Goal: Download file/media

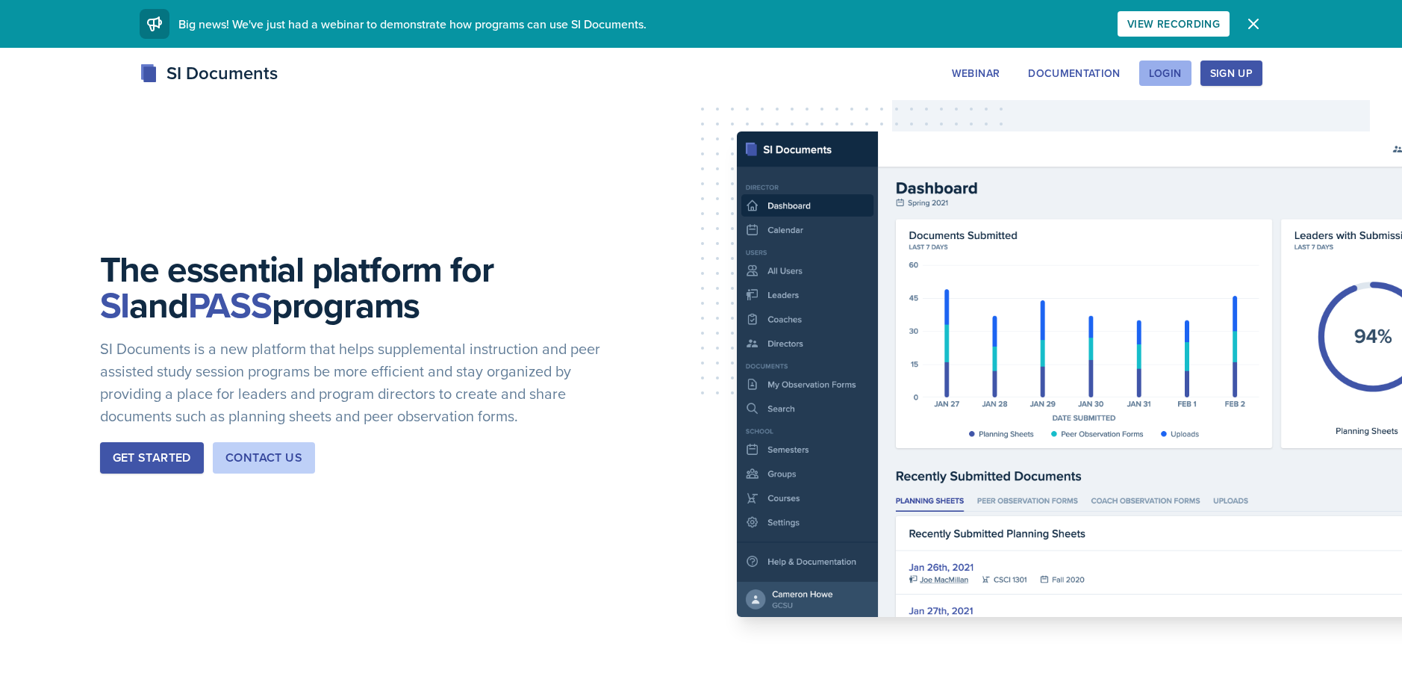
click at [1185, 77] on button "Login" at bounding box center [1166, 72] width 52 height 25
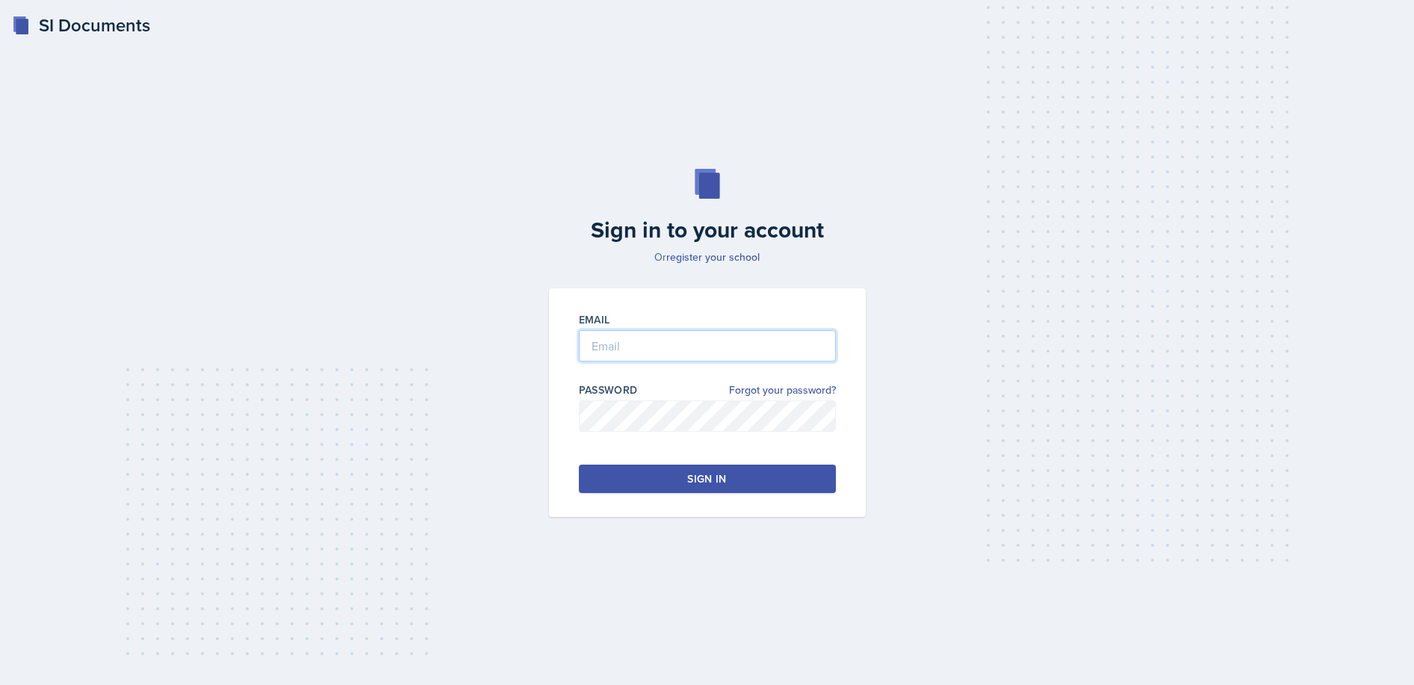
click at [753, 342] on input "email" at bounding box center [707, 345] width 257 height 31
type input "[PERSON_NAME][EMAIL_ADDRESS][PERSON_NAME][DOMAIN_NAME]"
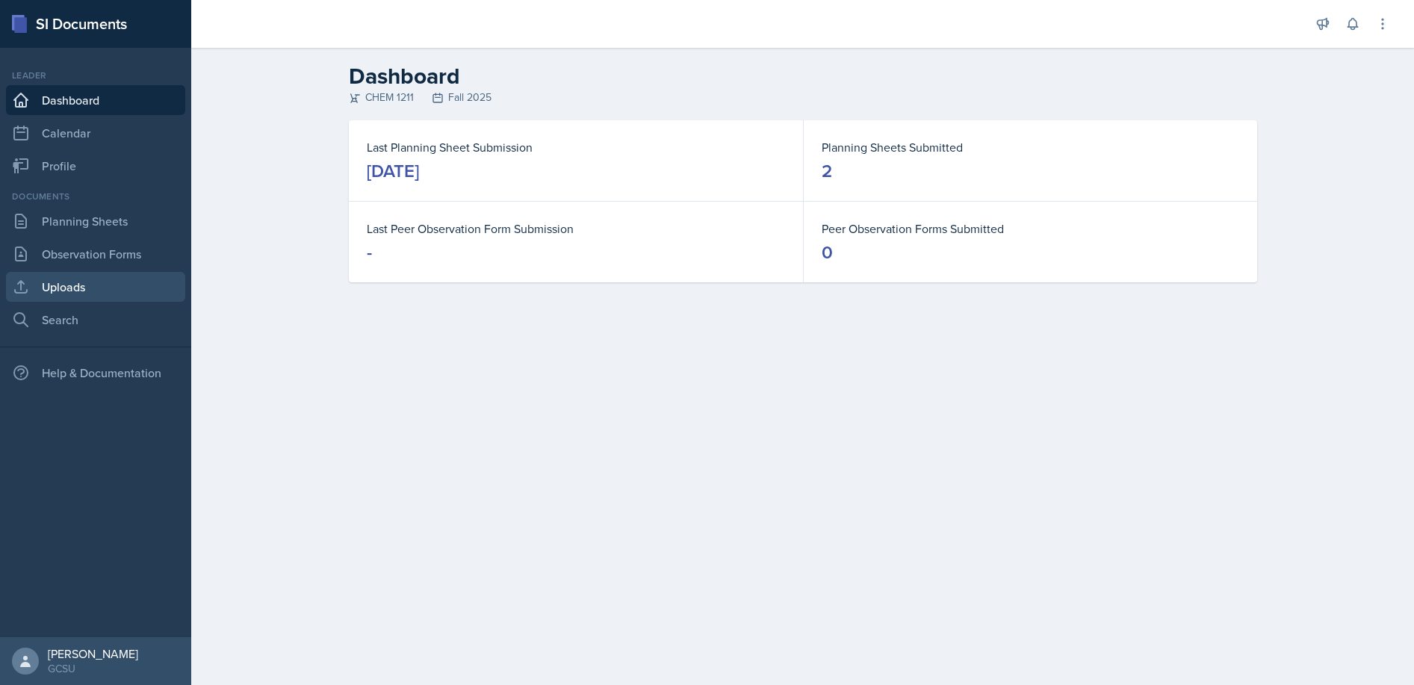
click at [108, 279] on link "Uploads" at bounding box center [95, 287] width 179 height 30
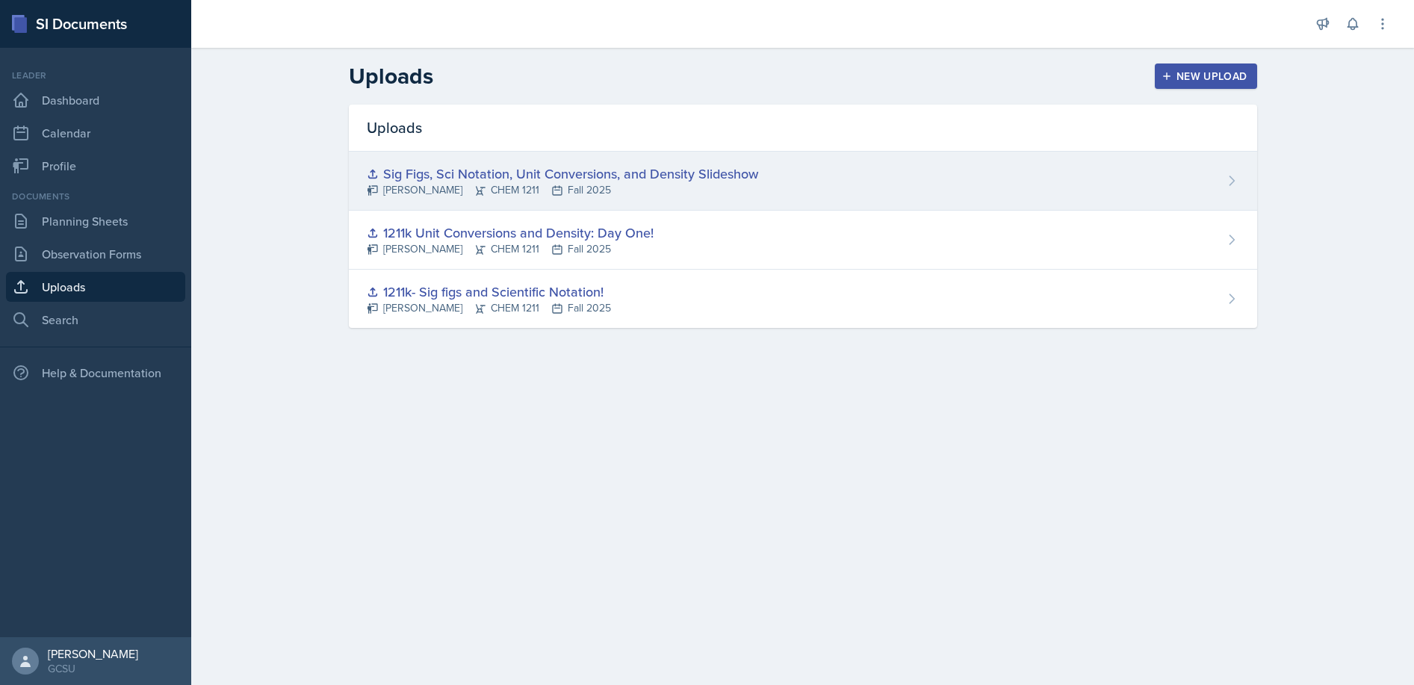
click at [579, 178] on div "Sig Figs, Sci Notation, Unit Conversions, and Density Slideshow" at bounding box center [562, 174] width 391 height 20
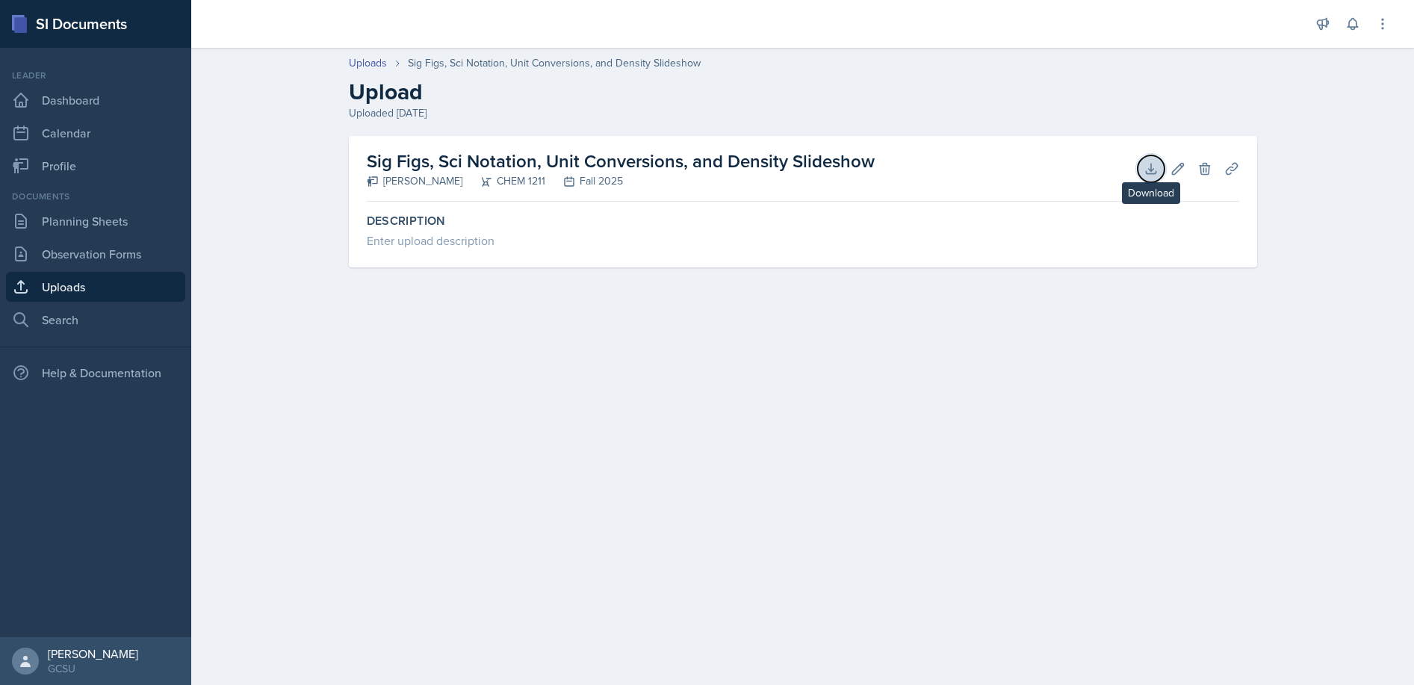
click at [1148, 161] on icon at bounding box center [1150, 168] width 15 height 15
